Goal: Task Accomplishment & Management: Manage account settings

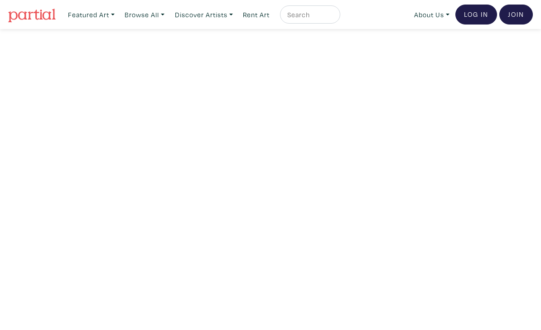
scroll to position [32, 0]
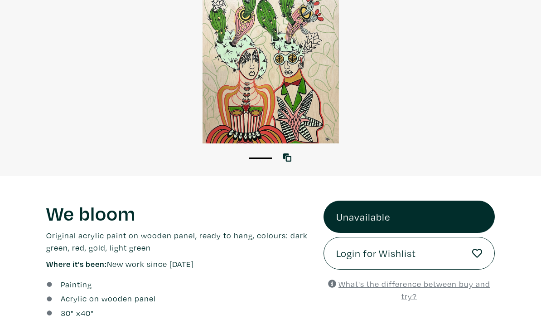
scroll to position [112, 0]
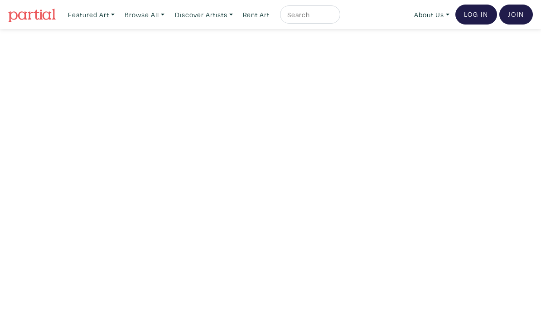
click at [473, 19] on link "Log In" at bounding box center [477, 15] width 42 height 20
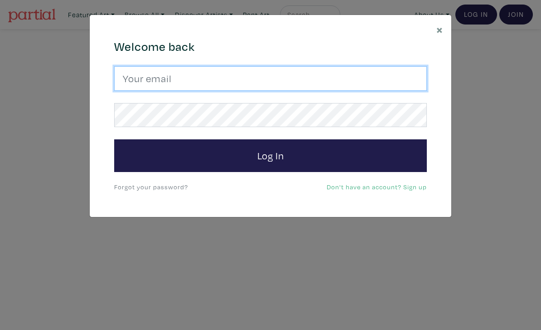
click at [377, 83] on input "email" at bounding box center [270, 78] width 313 height 24
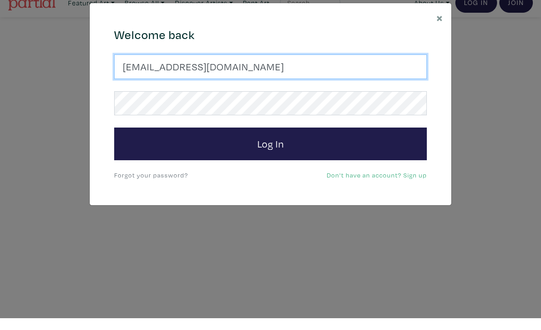
type input "josefj6@gmail.com"
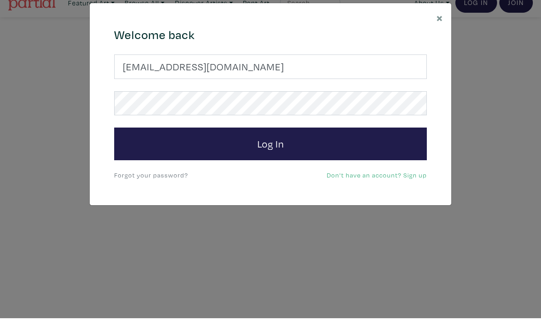
click at [155, 144] on button "Log In" at bounding box center [270, 155] width 313 height 33
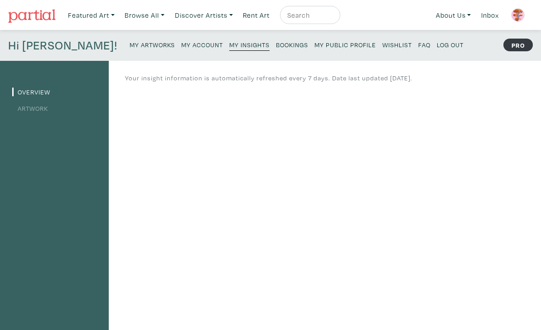
click at [130, 46] on small "My Artworks" at bounding box center [152, 44] width 45 height 9
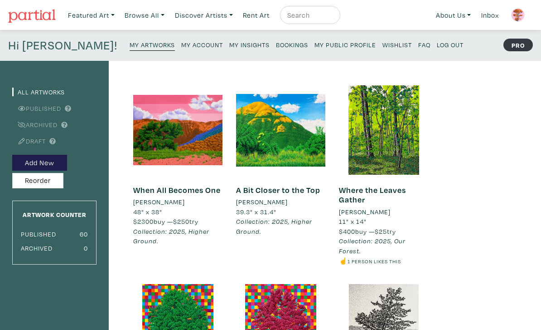
scroll to position [9, 0]
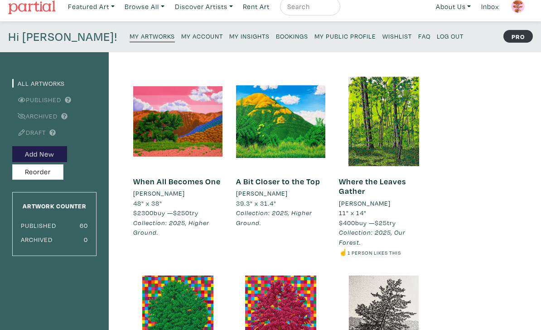
click at [175, 145] on div at bounding box center [177, 121] width 89 height 89
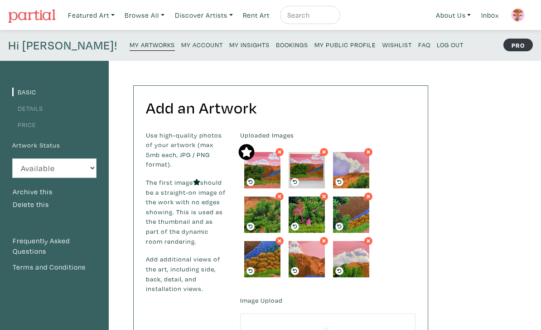
click at [25, 124] on link "Price" at bounding box center [24, 124] width 24 height 9
click at [315, 40] on small "My Public Profile" at bounding box center [346, 44] width 62 height 9
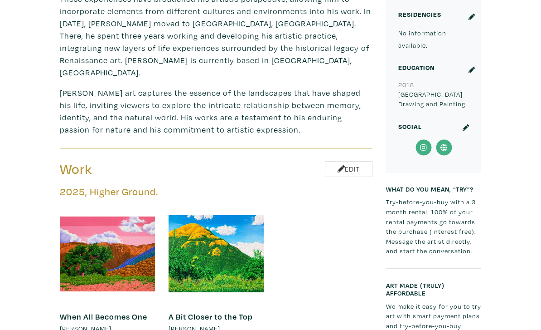
scroll to position [609, 0]
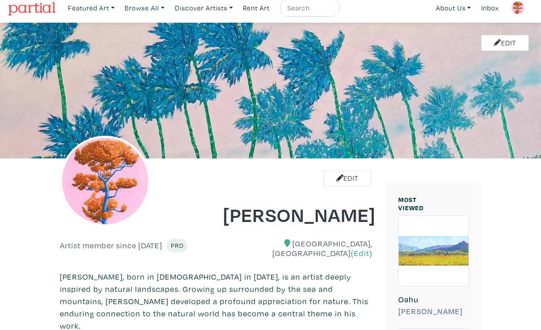
click at [310, 14] on input "text" at bounding box center [308, 7] width 45 height 11
